Goal: Task Accomplishment & Management: Manage account settings

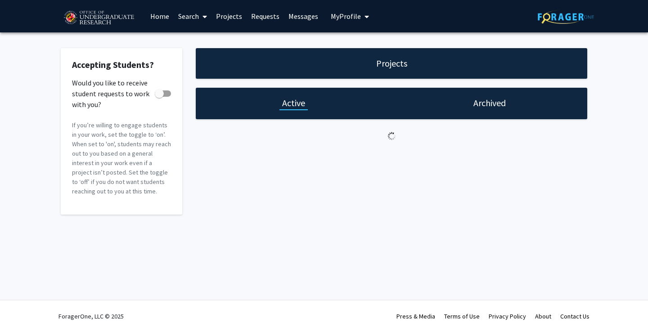
checkbox input "true"
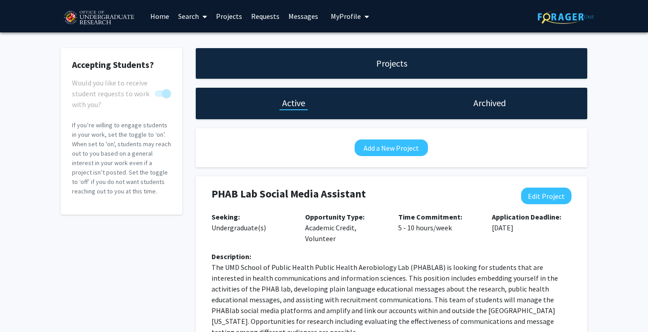
click at [262, 16] on link "Requests" at bounding box center [265, 16] width 37 height 32
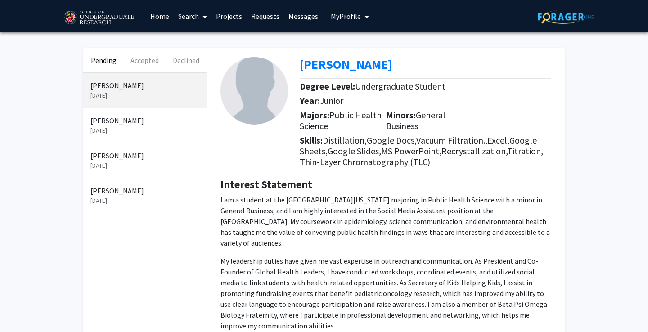
click at [133, 119] on p "[PERSON_NAME]" at bounding box center [144, 120] width 109 height 11
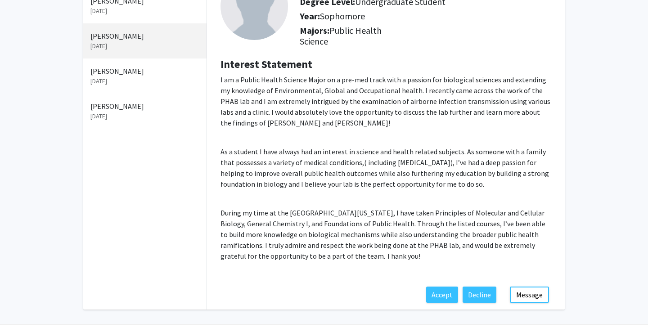
scroll to position [109, 0]
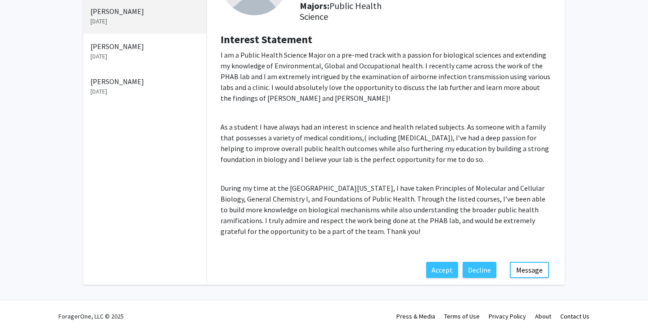
click at [165, 55] on p "[DATE]" at bounding box center [144, 56] width 109 height 9
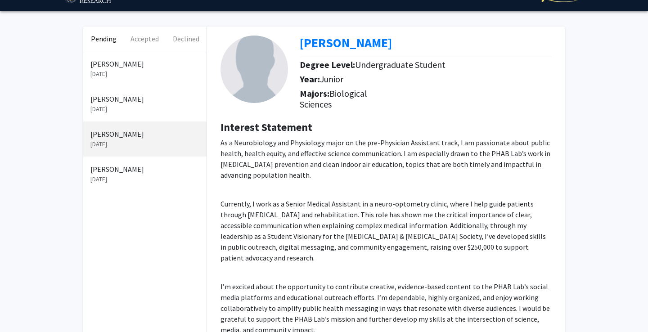
scroll to position [18, 0]
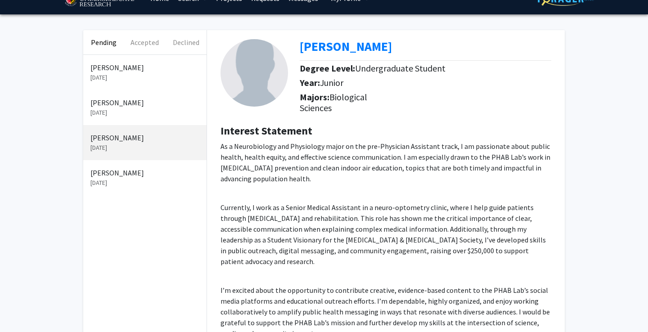
click at [146, 74] on p "[DATE]" at bounding box center [144, 77] width 109 height 9
